Goal: Check status: Check status

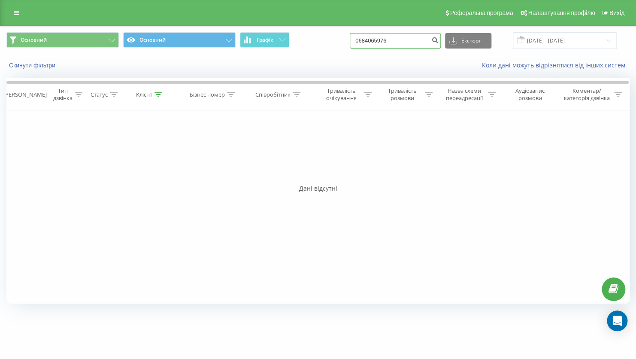
click at [416, 40] on input "0684065976" at bounding box center [395, 40] width 91 height 15
click at [48, 64] on button "Скинути фільтри" at bounding box center [32, 65] width 53 height 8
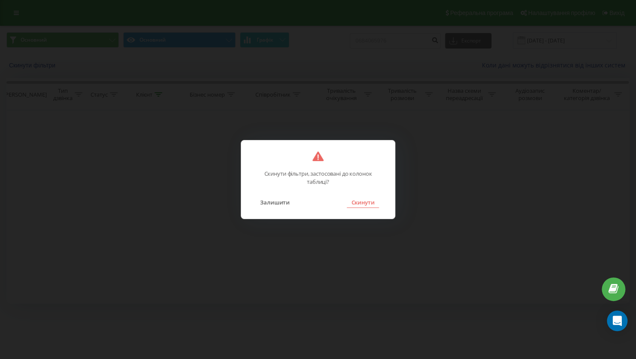
click at [364, 200] on button "Скинути" at bounding box center [363, 202] width 32 height 11
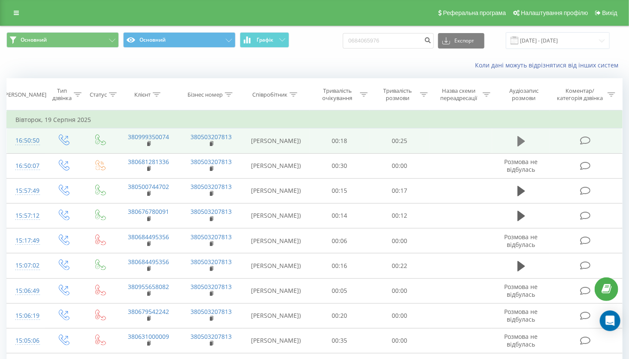
click at [523, 147] on icon at bounding box center [522, 141] width 8 height 12
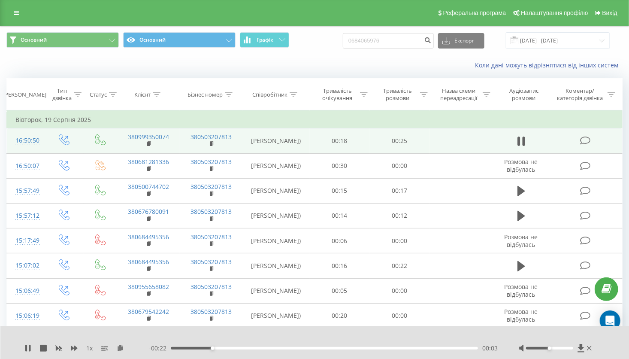
click at [39, 347] on div "1 x" at bounding box center [86, 348] width 124 height 9
click at [45, 348] on icon at bounding box center [43, 348] width 7 height 7
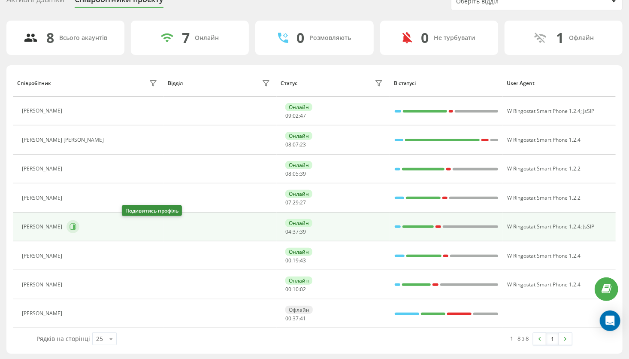
click at [76, 226] on icon at bounding box center [73, 226] width 7 height 7
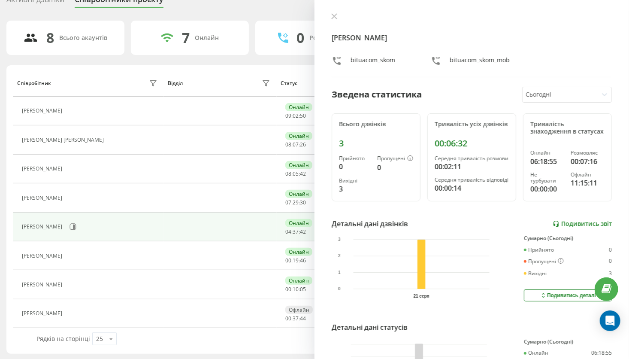
click at [571, 227] on link "Подивитись звіт" at bounding box center [582, 223] width 59 height 7
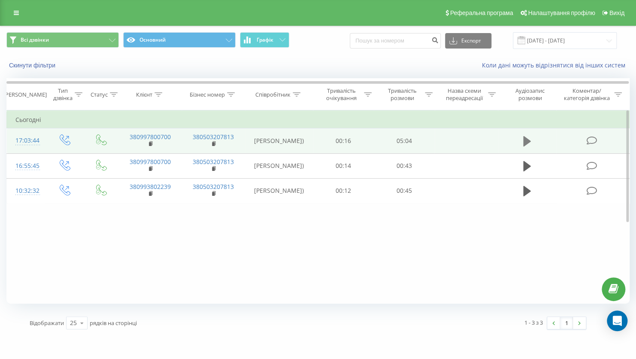
click at [527, 142] on icon at bounding box center [527, 141] width 8 height 10
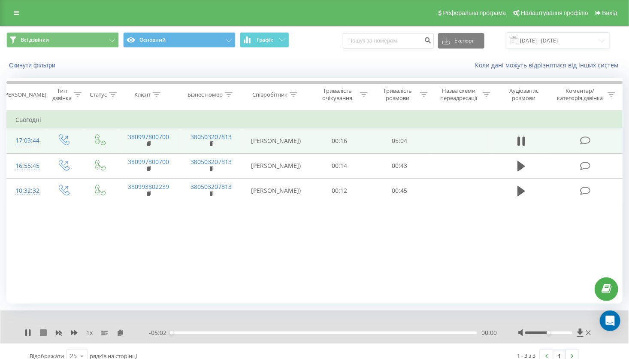
click at [43, 335] on icon at bounding box center [43, 332] width 7 height 7
click at [582, 333] on icon at bounding box center [580, 332] width 7 height 9
